Goal: Find specific page/section

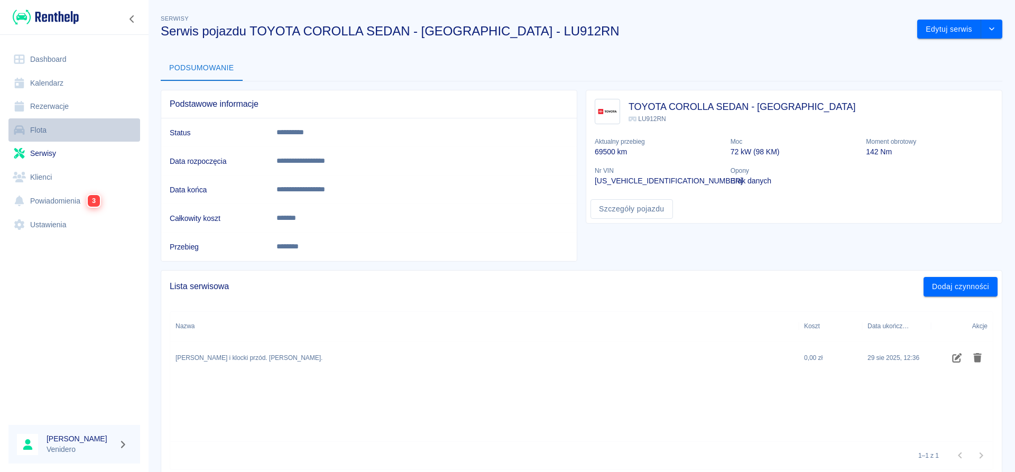
click at [38, 134] on link "Flota" at bounding box center [74, 130] width 132 height 24
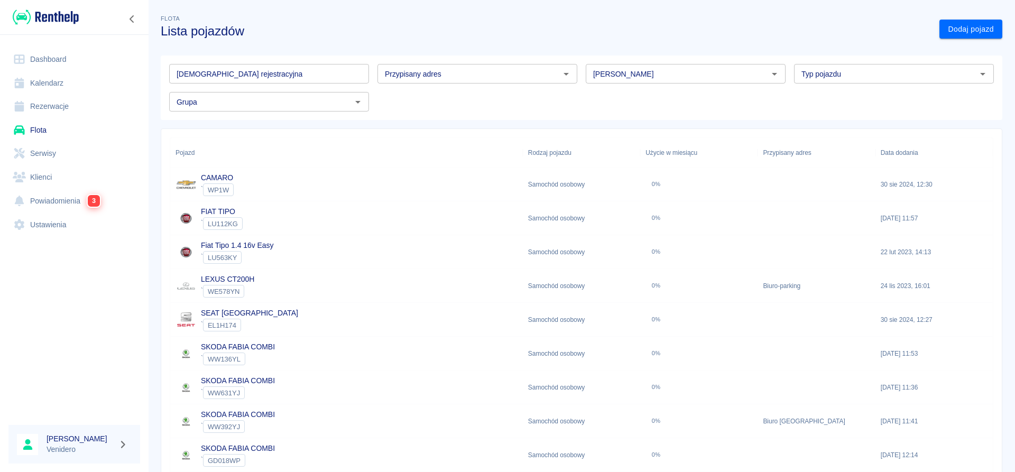
click at [264, 72] on input "[DEMOGRAPHIC_DATA] rejestracyjna" at bounding box center [269, 74] width 200 height 20
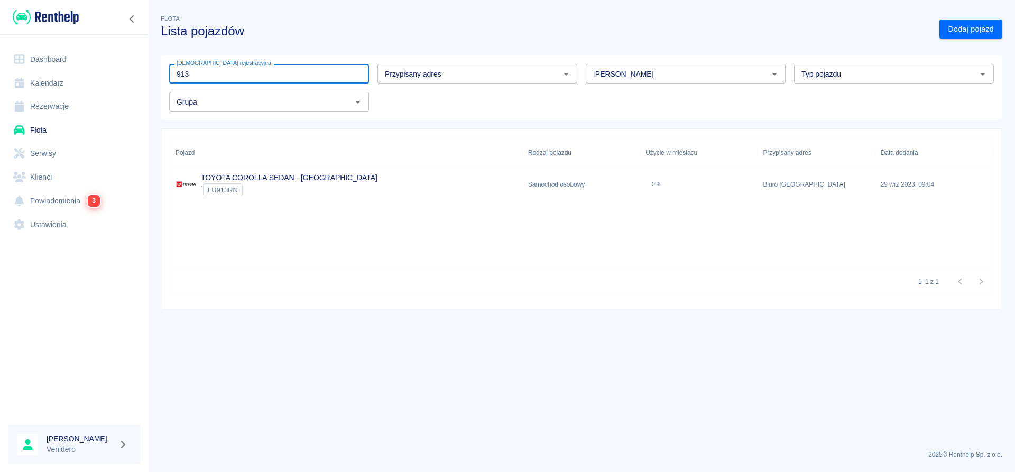
type input "913"
click at [322, 179] on link "TOYOTA COROLLA SEDAN - KRAKÓW" at bounding box center [289, 177] width 177 height 8
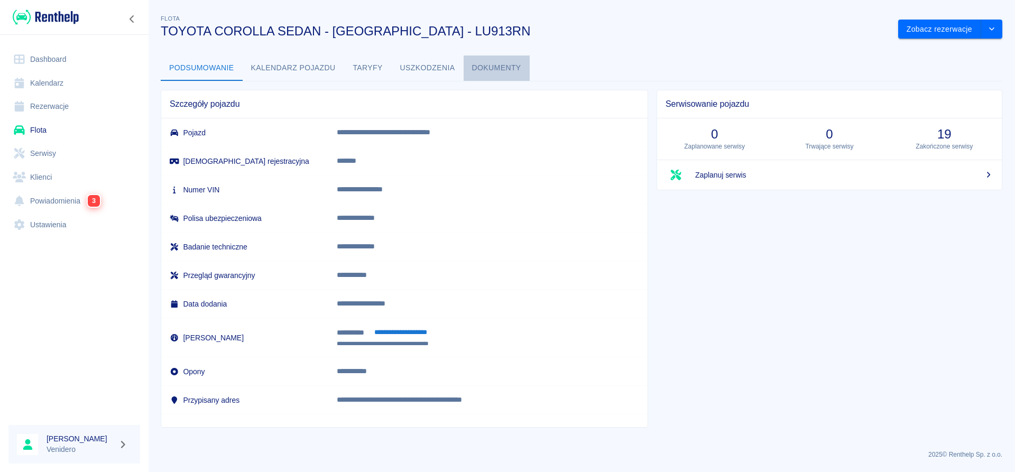
click at [490, 62] on button "Dokumenty" at bounding box center [497, 68] width 66 height 25
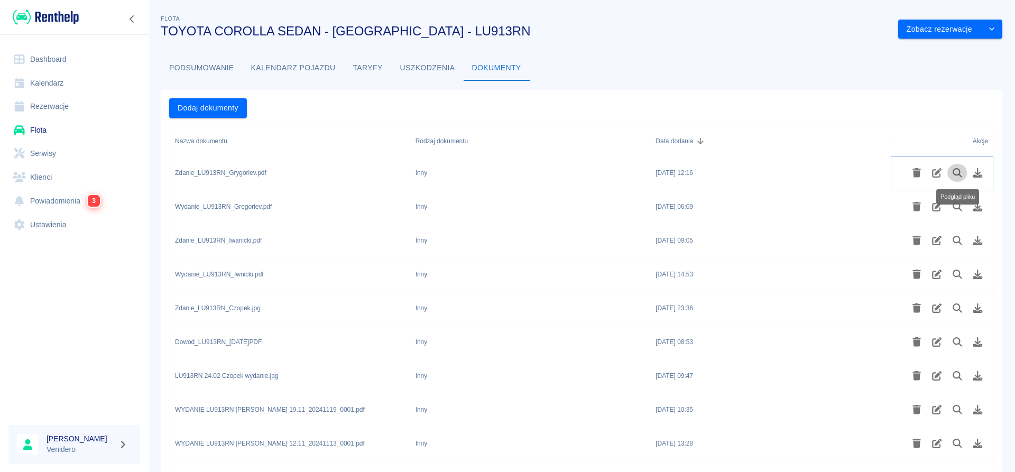
click at [962, 175] on icon "Podgląd pliku" at bounding box center [958, 173] width 12 height 10
click at [957, 206] on icon "Podgląd pliku" at bounding box center [958, 207] width 12 height 10
